Goal: Contribute content

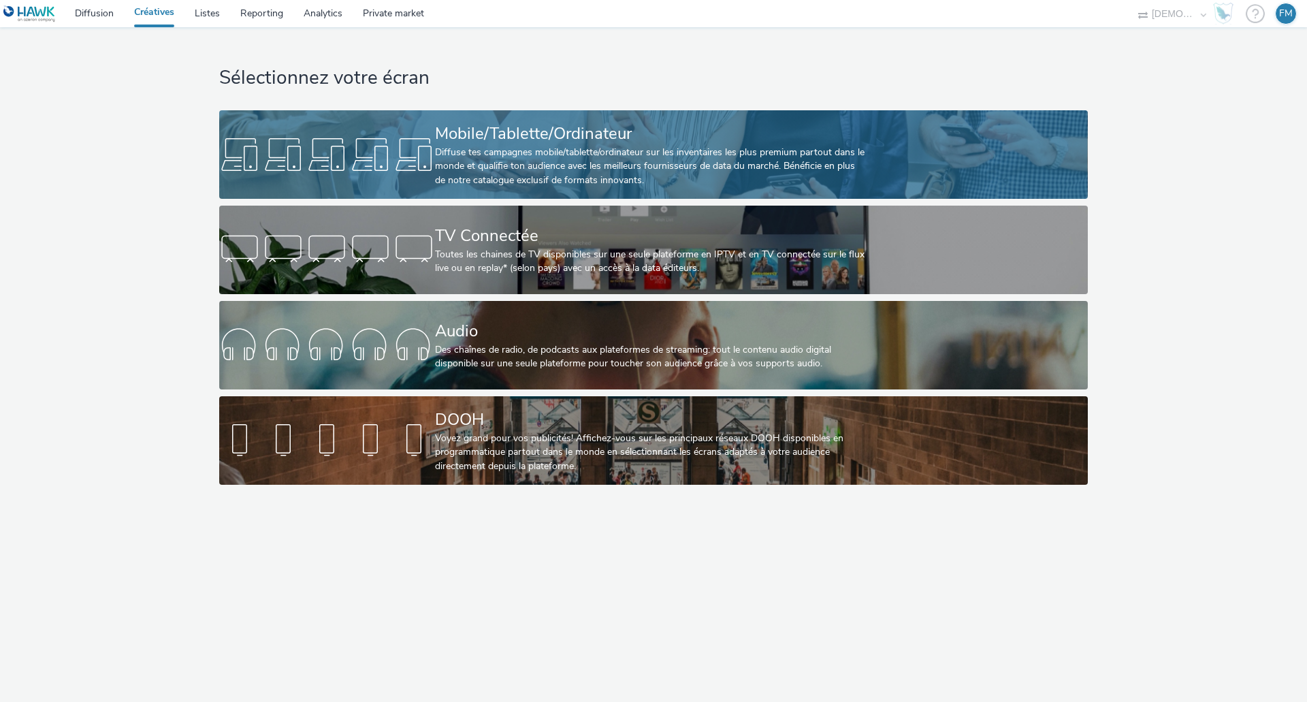
click at [598, 138] on div "Mobile/Tablette/Ordinateur" at bounding box center [651, 134] width 432 height 24
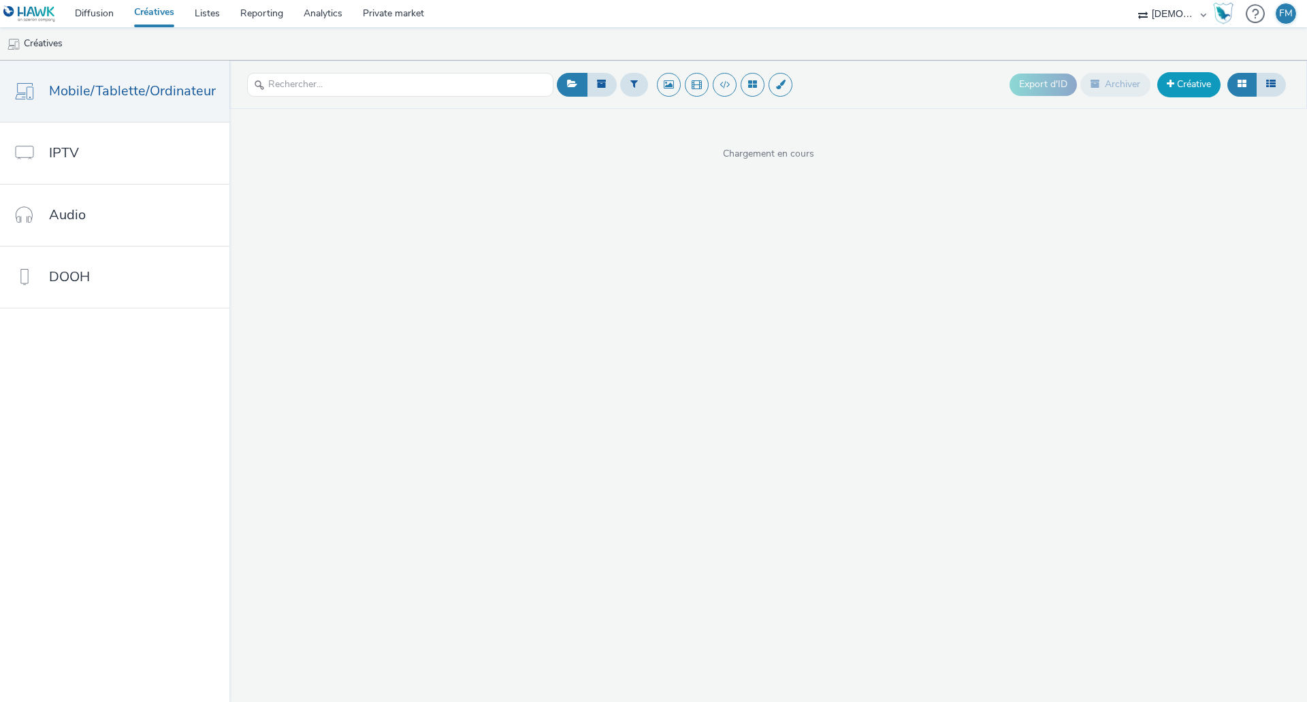
click at [1179, 88] on link "Créative" at bounding box center [1188, 84] width 63 height 25
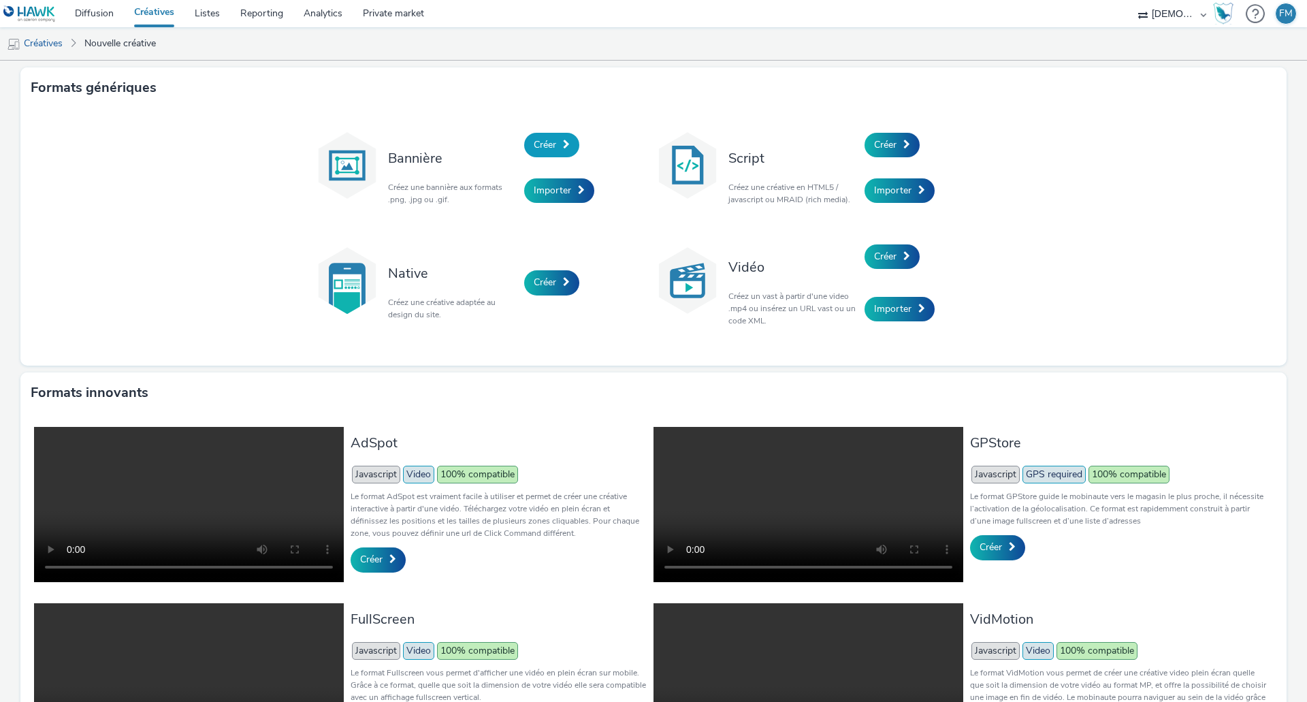
click at [532, 137] on link "Créer" at bounding box center [551, 145] width 55 height 25
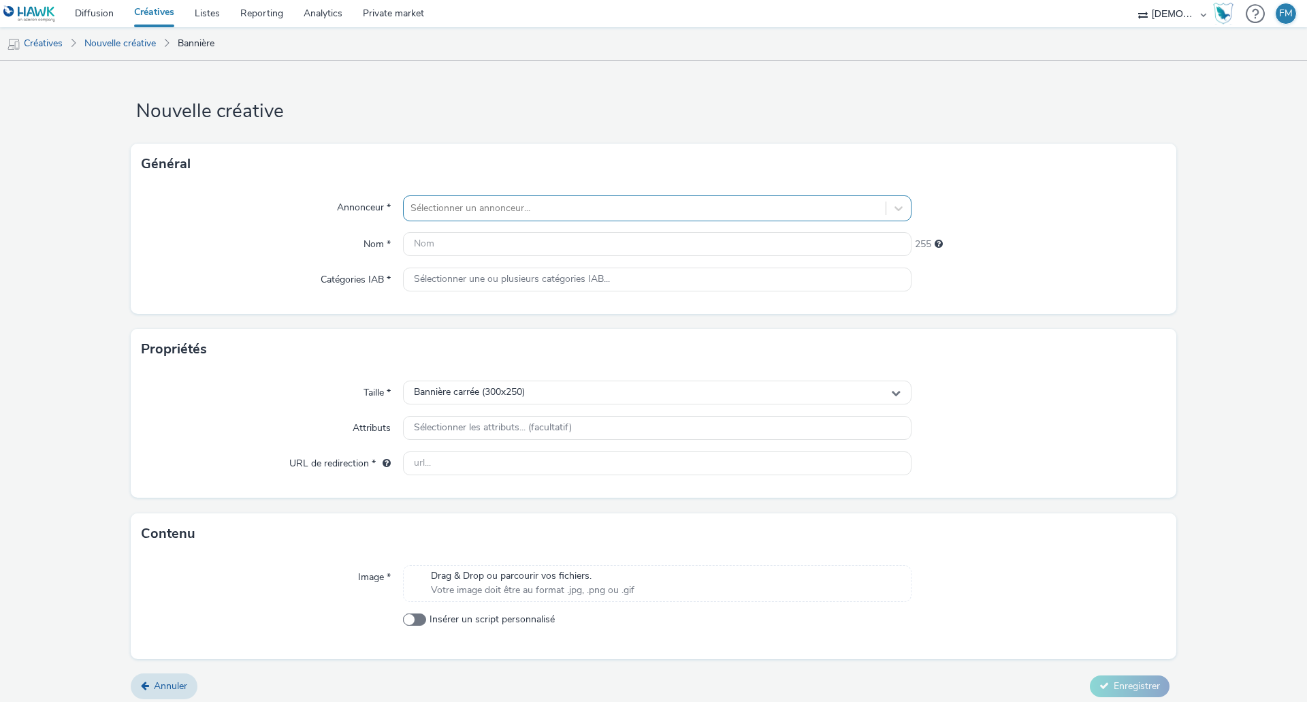
click at [537, 196] on div "Sélectionner un annonceur..." at bounding box center [657, 208] width 508 height 26
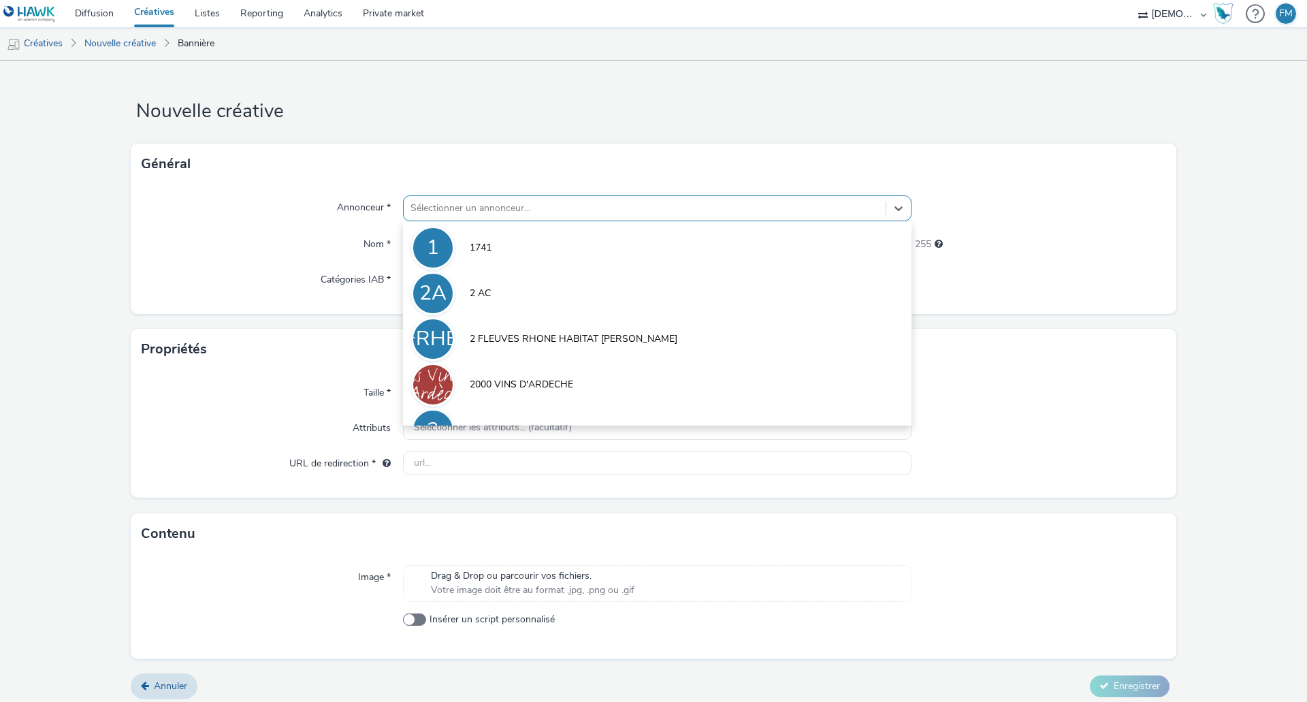
paste input "THALHUBEN"
type input "THALHUBEN"
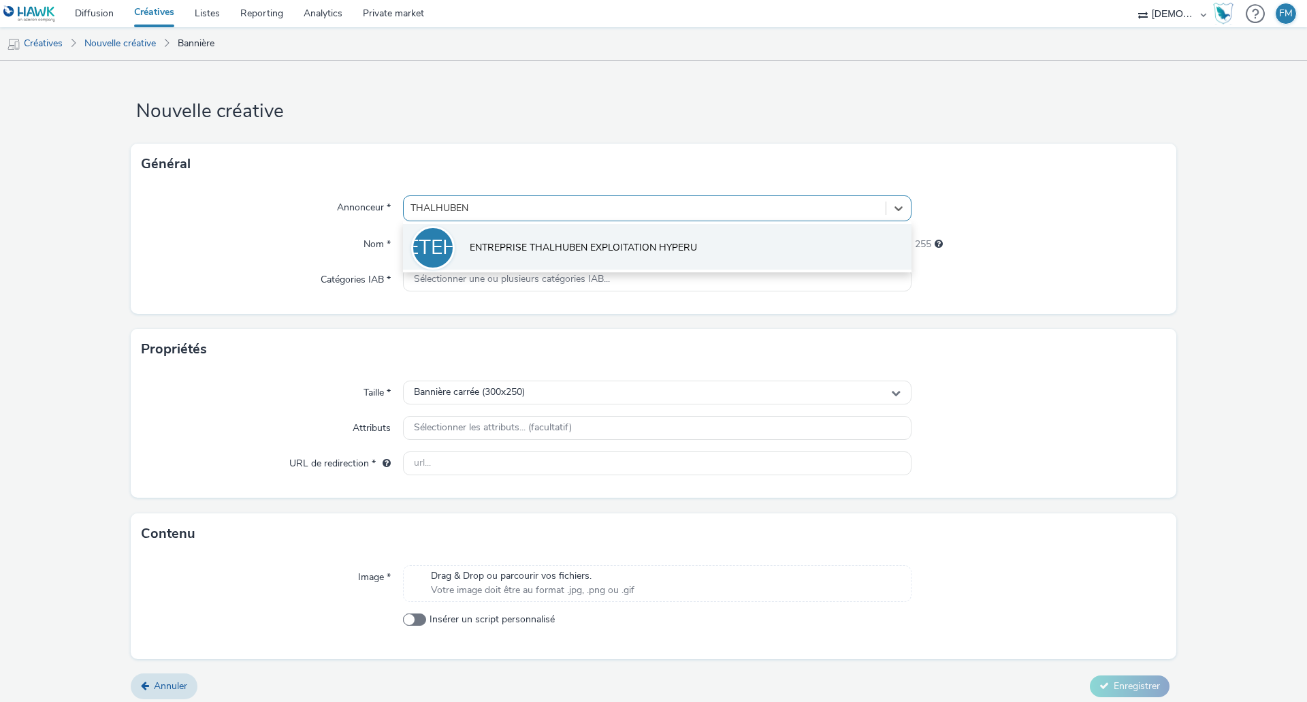
click at [514, 246] on span "ENTREPRISE THALHUBEN EXPLOITATION HYPERU" at bounding box center [583, 248] width 227 height 14
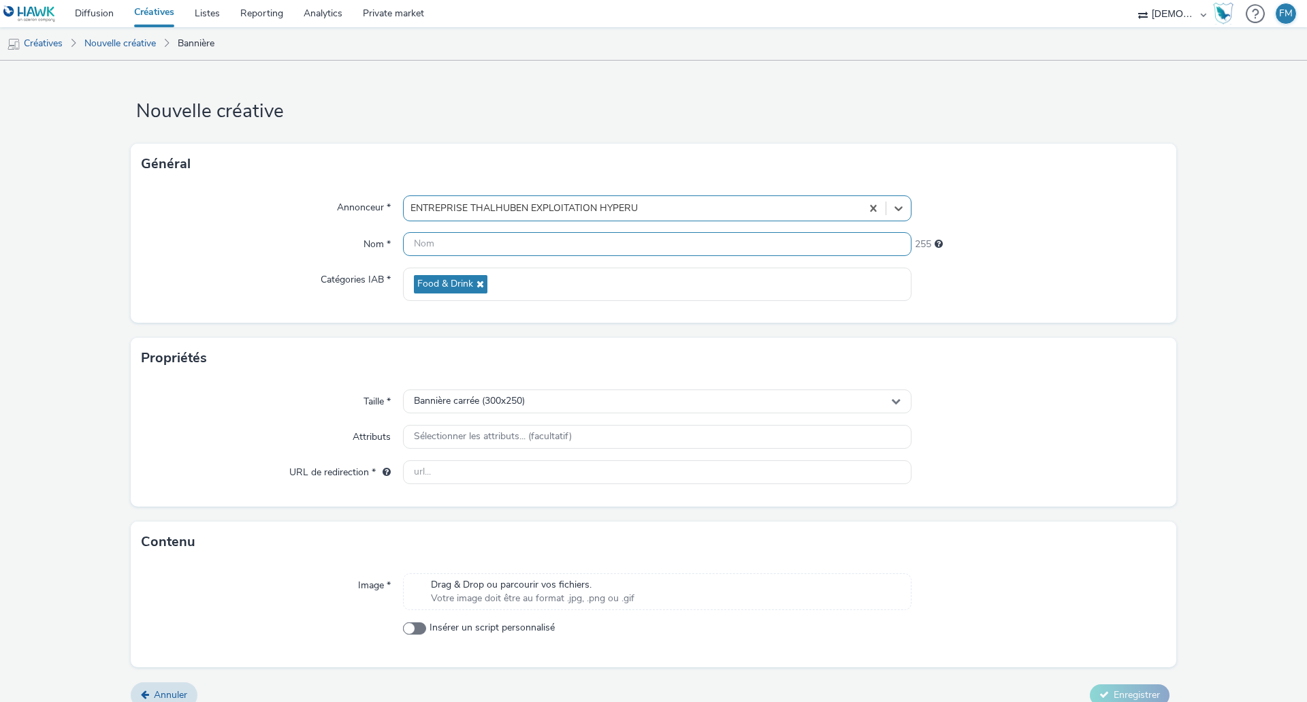
click at [489, 246] on input "text" at bounding box center [657, 244] width 508 height 24
type input "300x250"
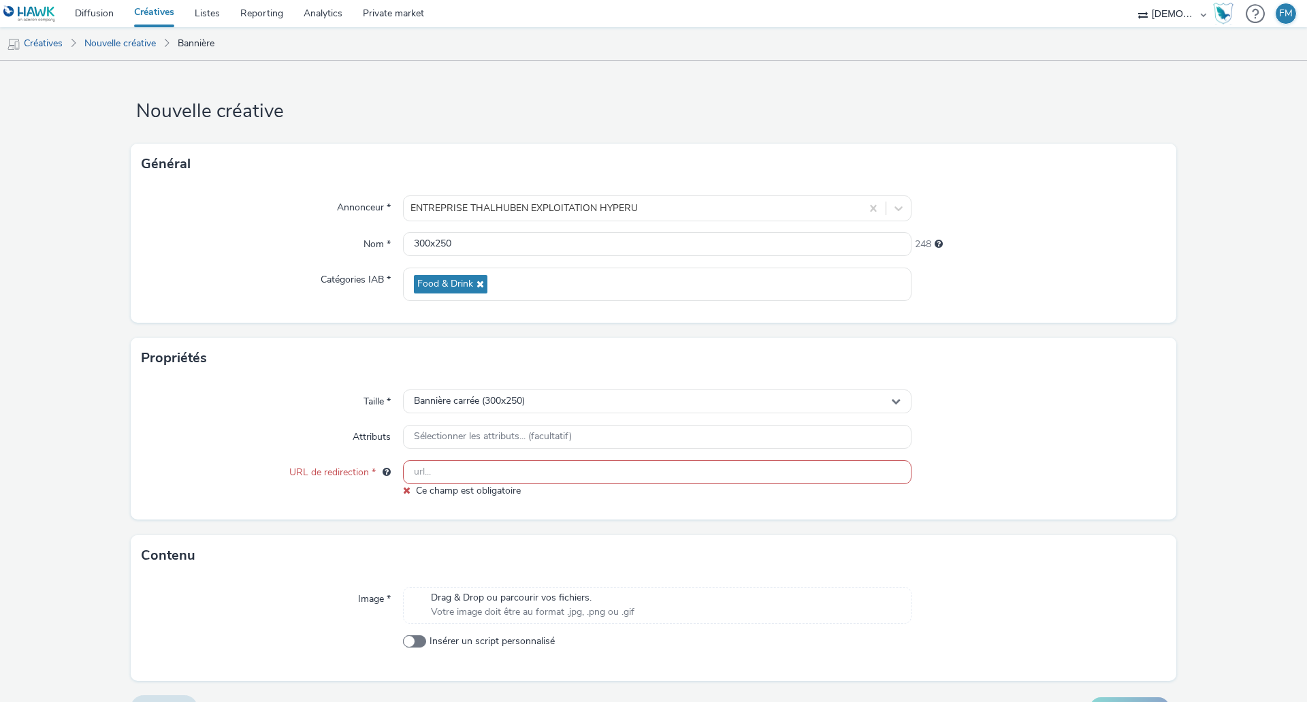
paste input "[URL][DOMAIN_NAME]"
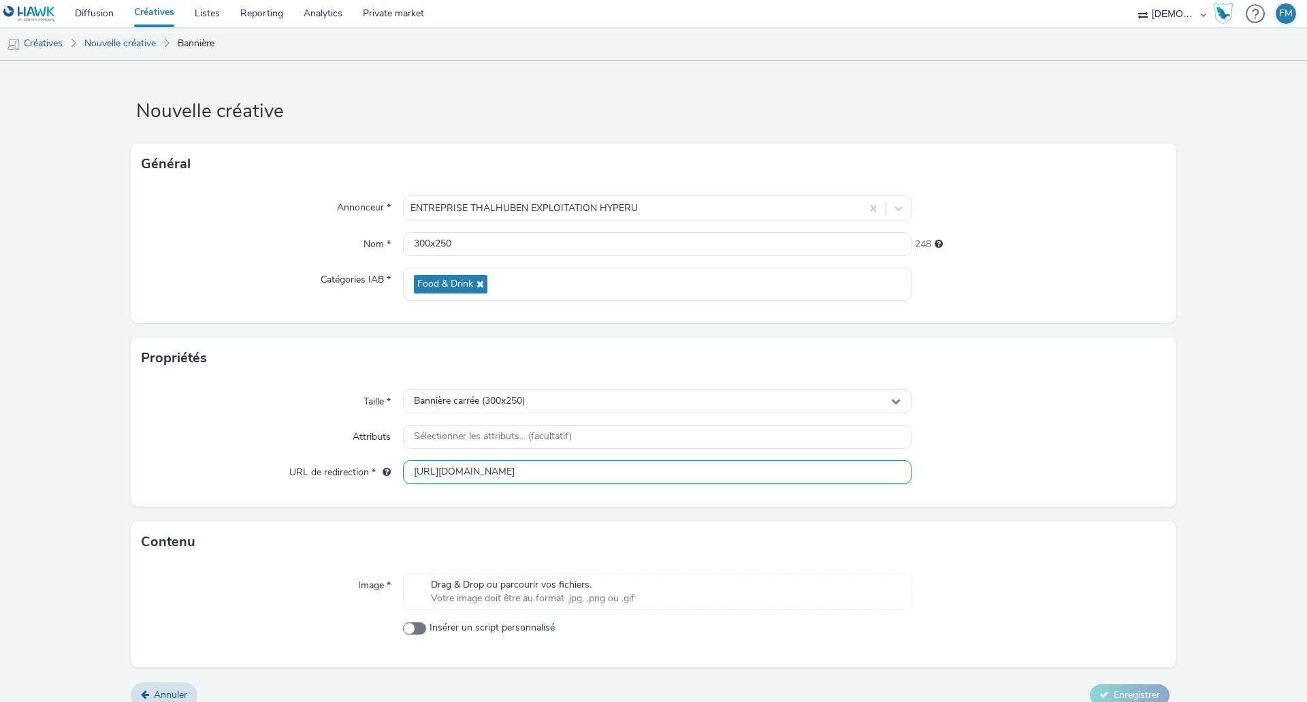
type input "[URL][DOMAIN_NAME]"
click at [1217, 439] on form "Nouvelle créative Général Annonceur * ENTREPRISE THALHUBEN EXPLOITATION HYPERU …" at bounding box center [653, 390] width 1307 height 658
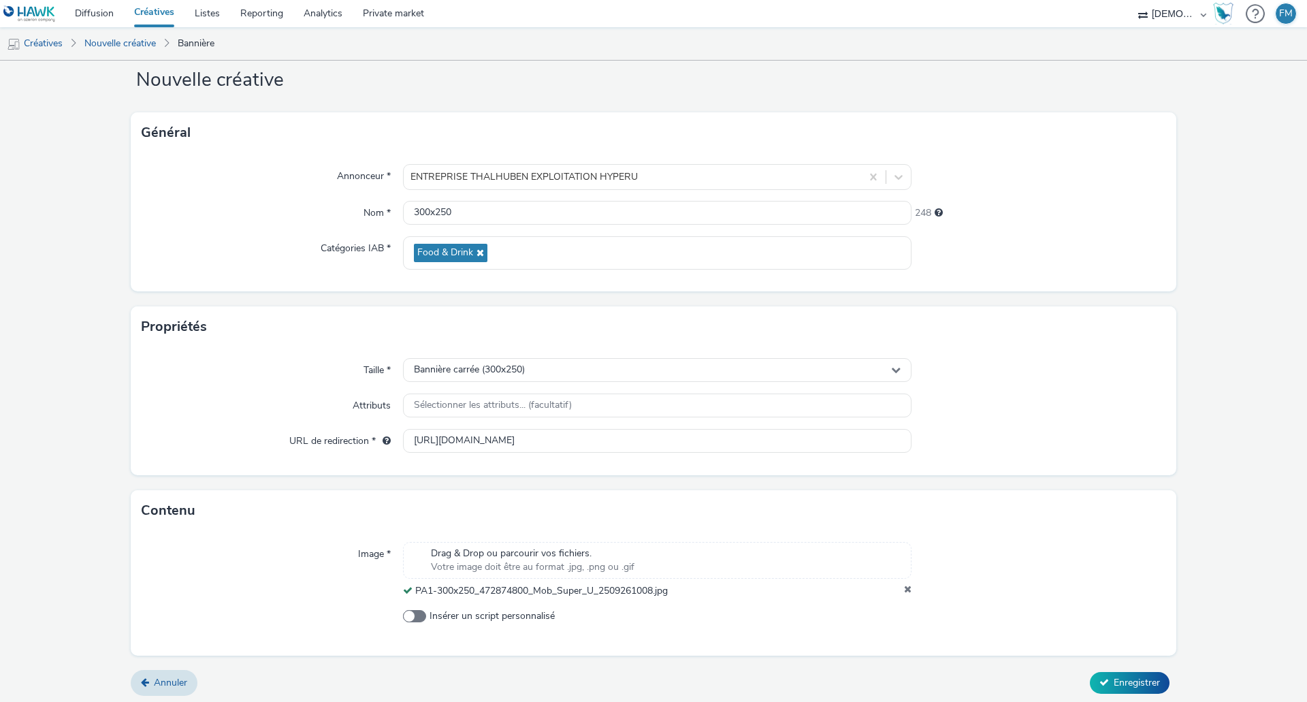
scroll to position [35, 0]
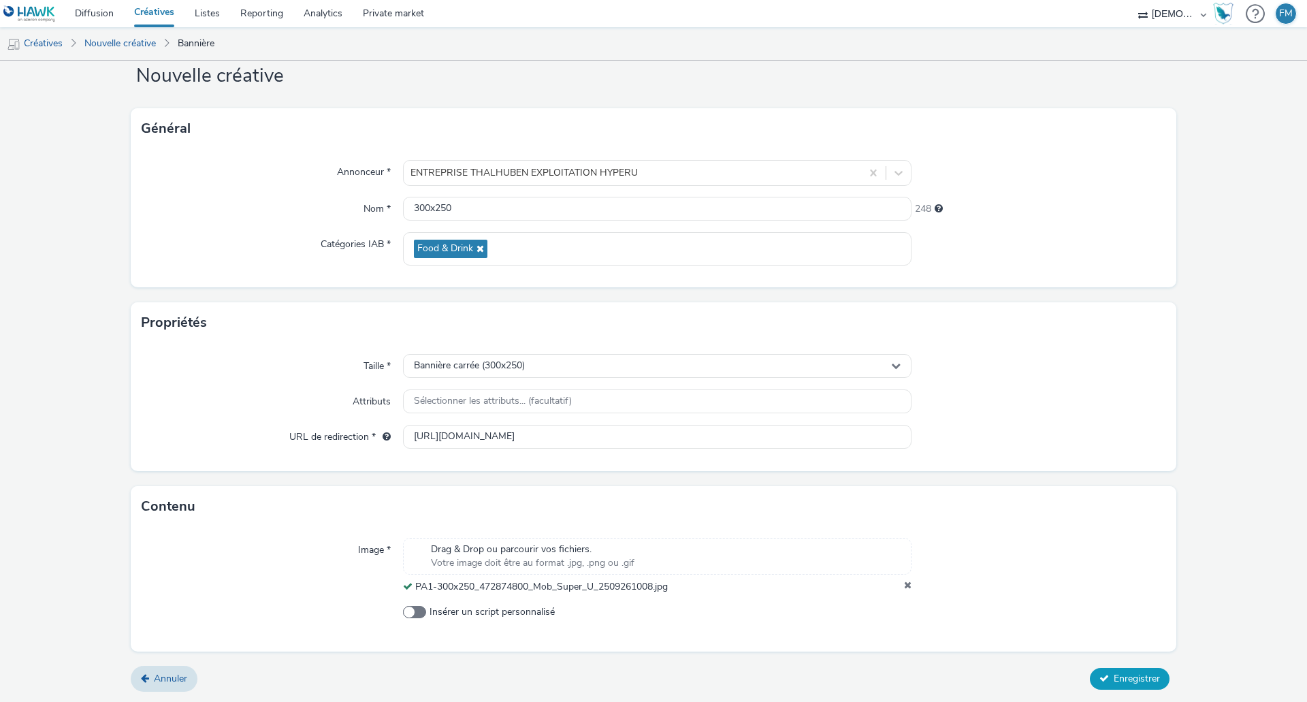
click at [1133, 679] on span "Enregistrer" at bounding box center [1137, 678] width 46 height 13
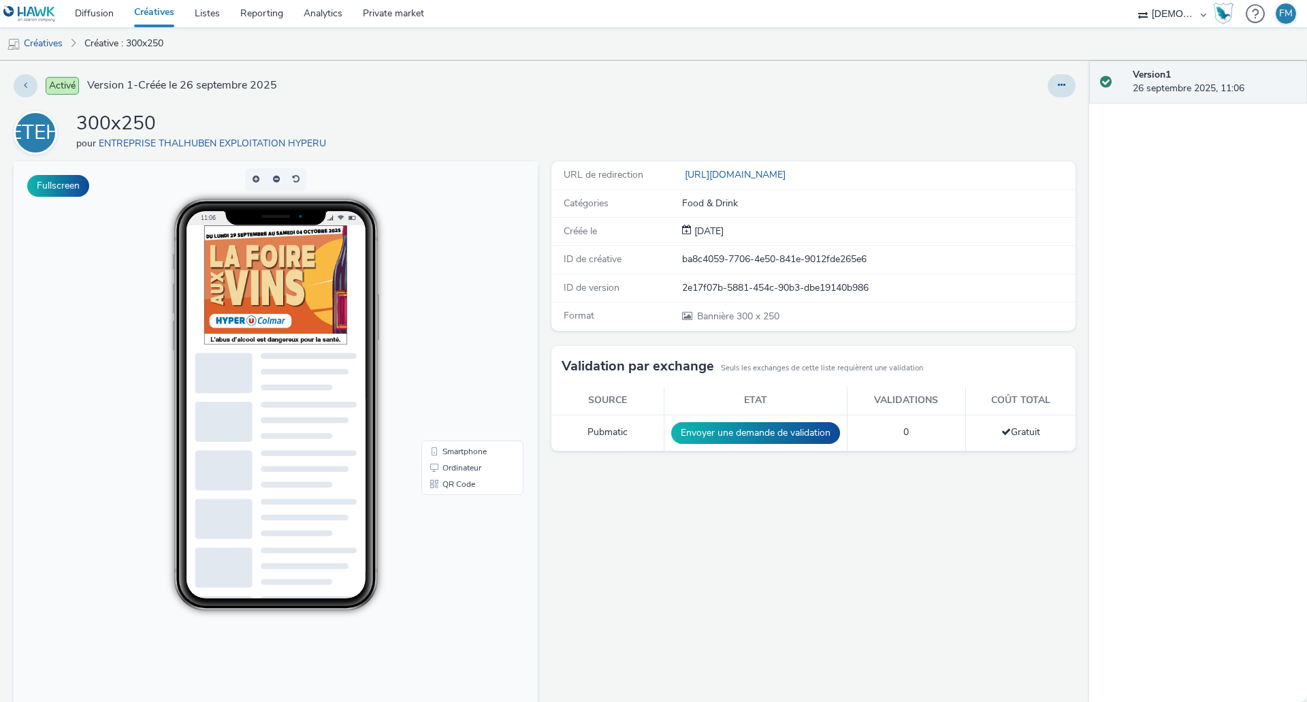
click at [590, 120] on div "ETEH 300x250 pour ENTREPRISE THALHUBEN EXPLOITATION HYPERU" at bounding box center [545, 133] width 1062 height 44
click at [100, 18] on link "Diffusion" at bounding box center [94, 13] width 59 height 27
